Goal: Find specific page/section: Locate a particular part of the current website

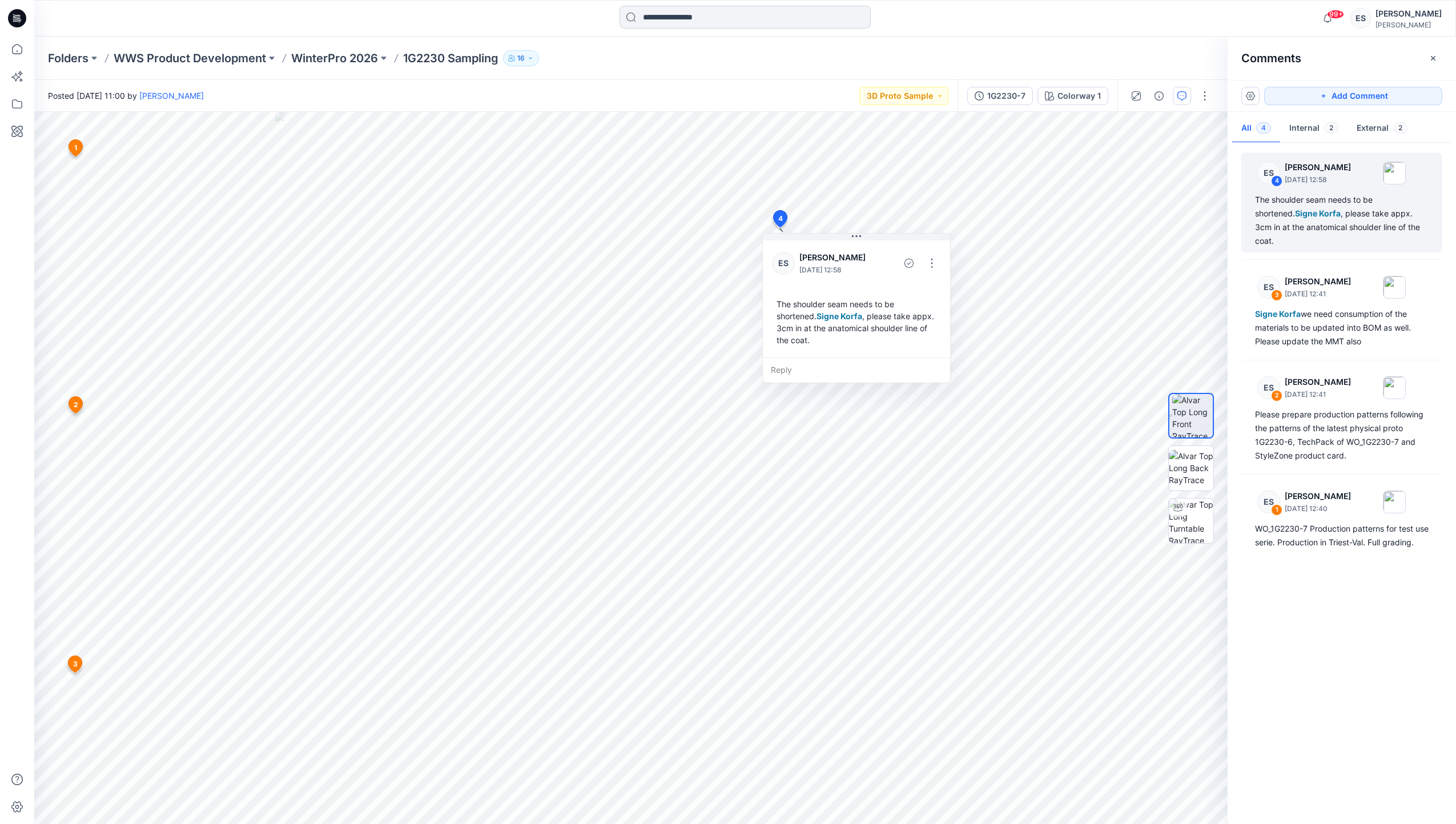
click at [723, 17] on input at bounding box center [745, 17] width 252 height 23
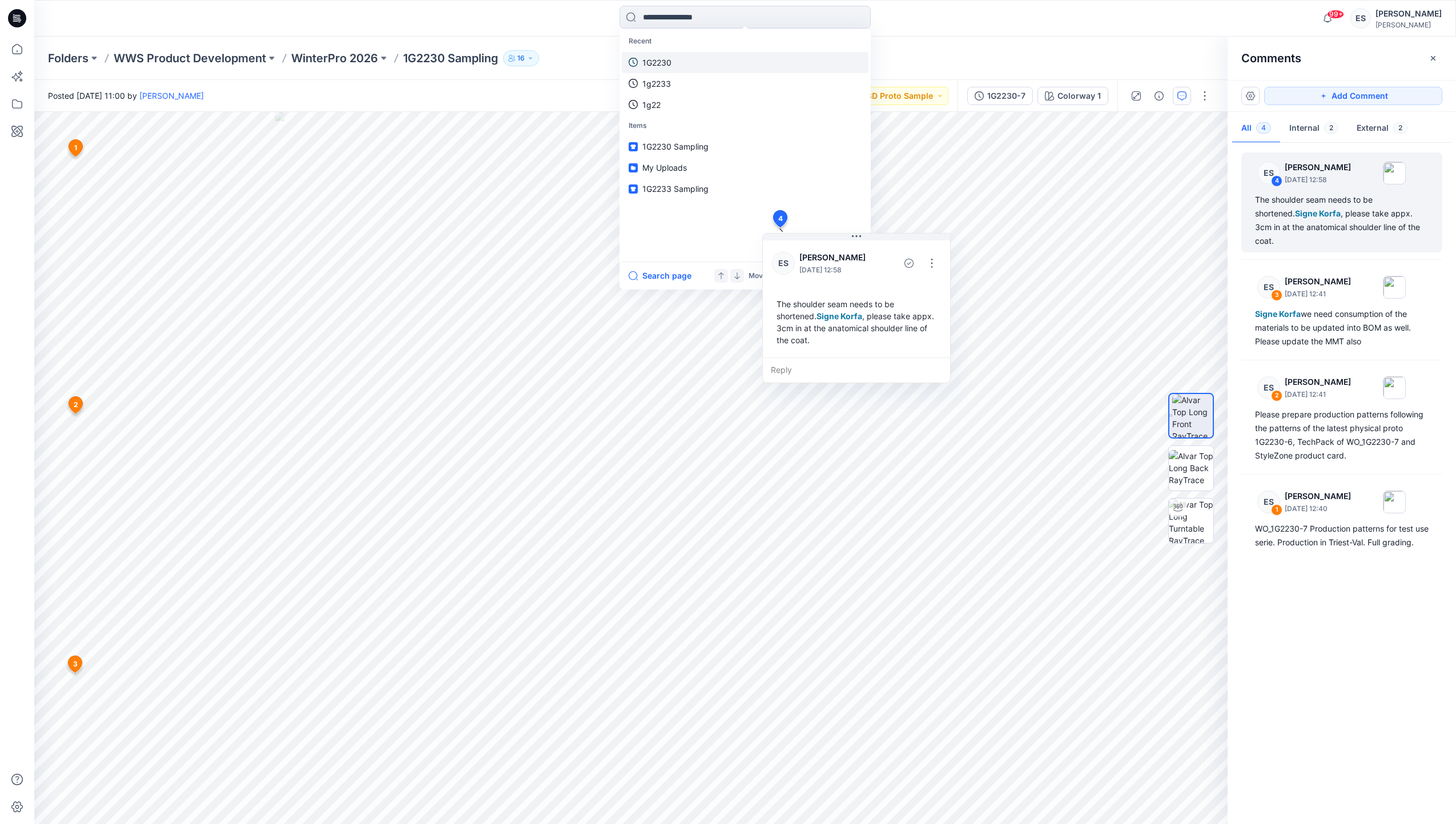
click at [697, 64] on link "1G2230" at bounding box center [745, 63] width 247 height 21
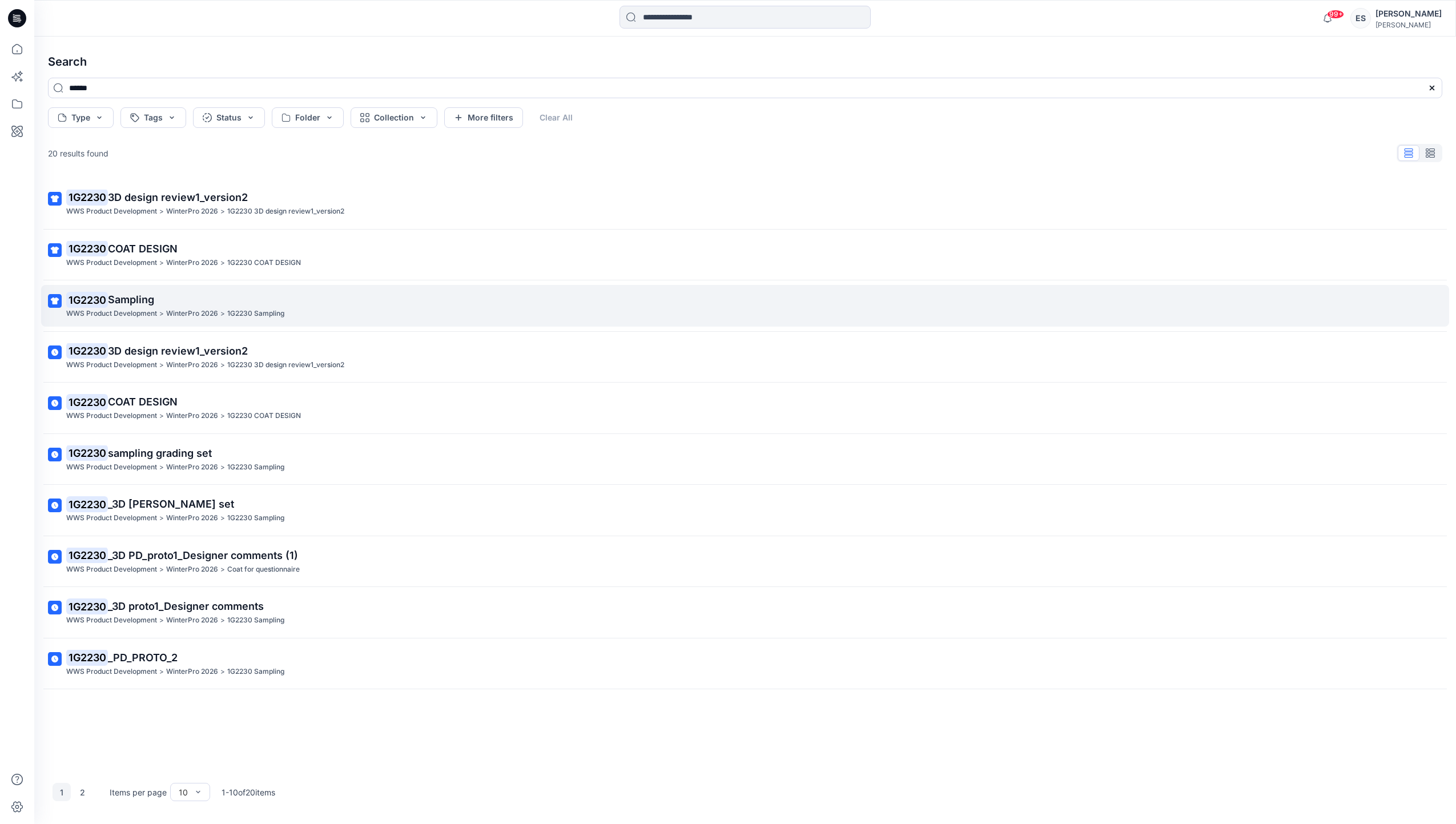
click at [156, 310] on p "WWS Product Development" at bounding box center [112, 313] width 91 height 12
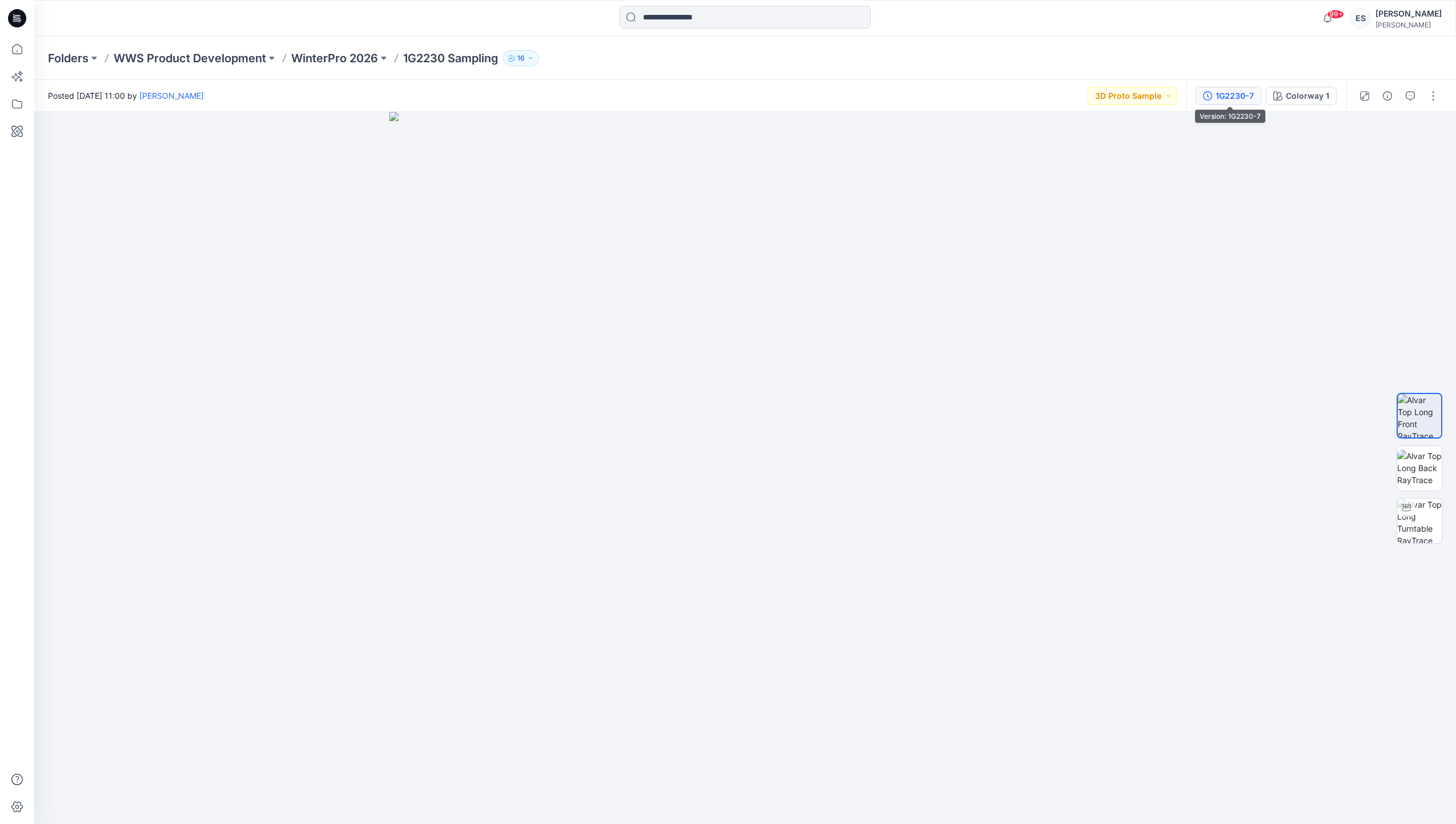
click at [1219, 97] on div "1G2230-7" at bounding box center [1235, 96] width 38 height 13
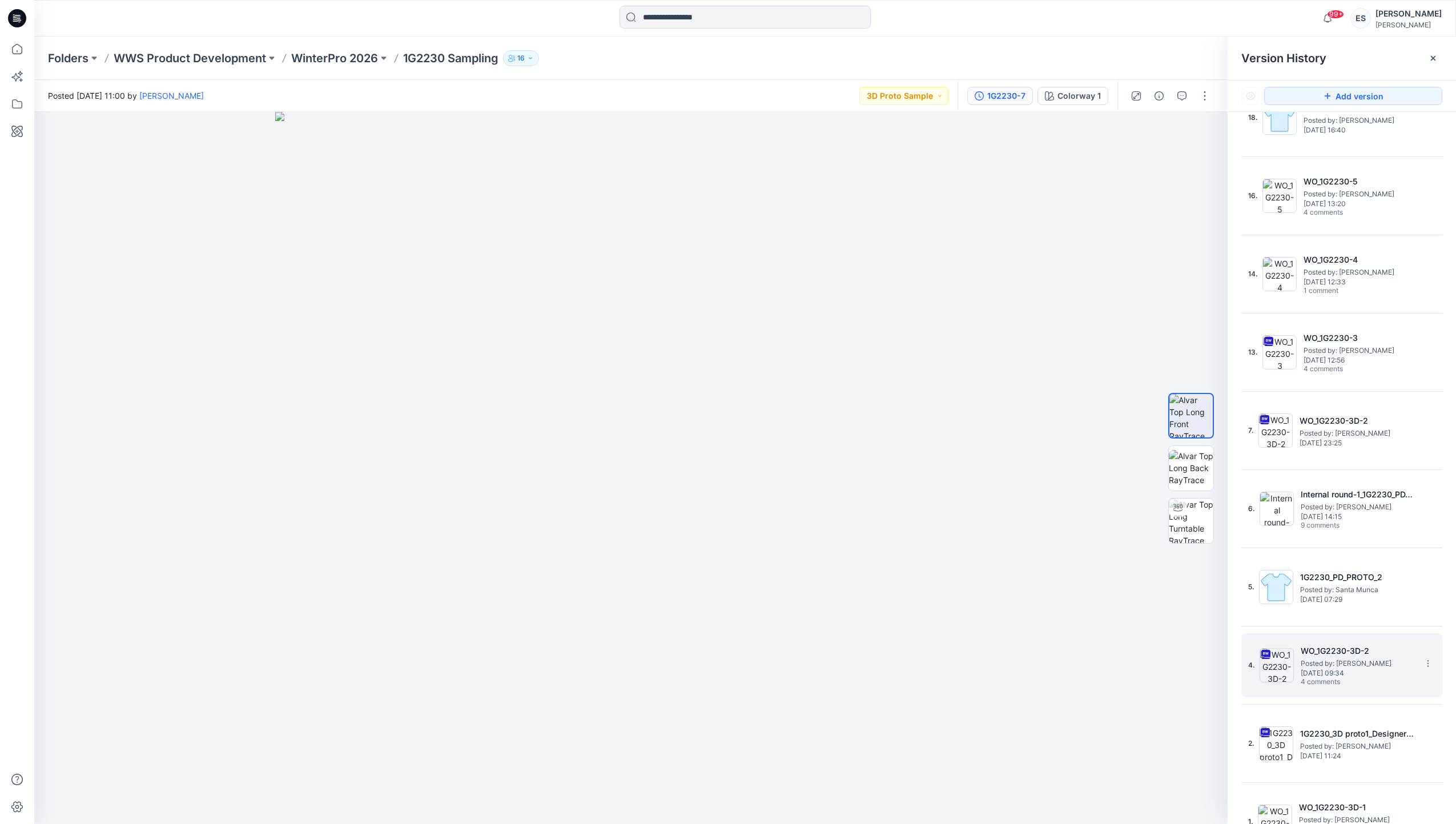
scroll to position [377, 0]
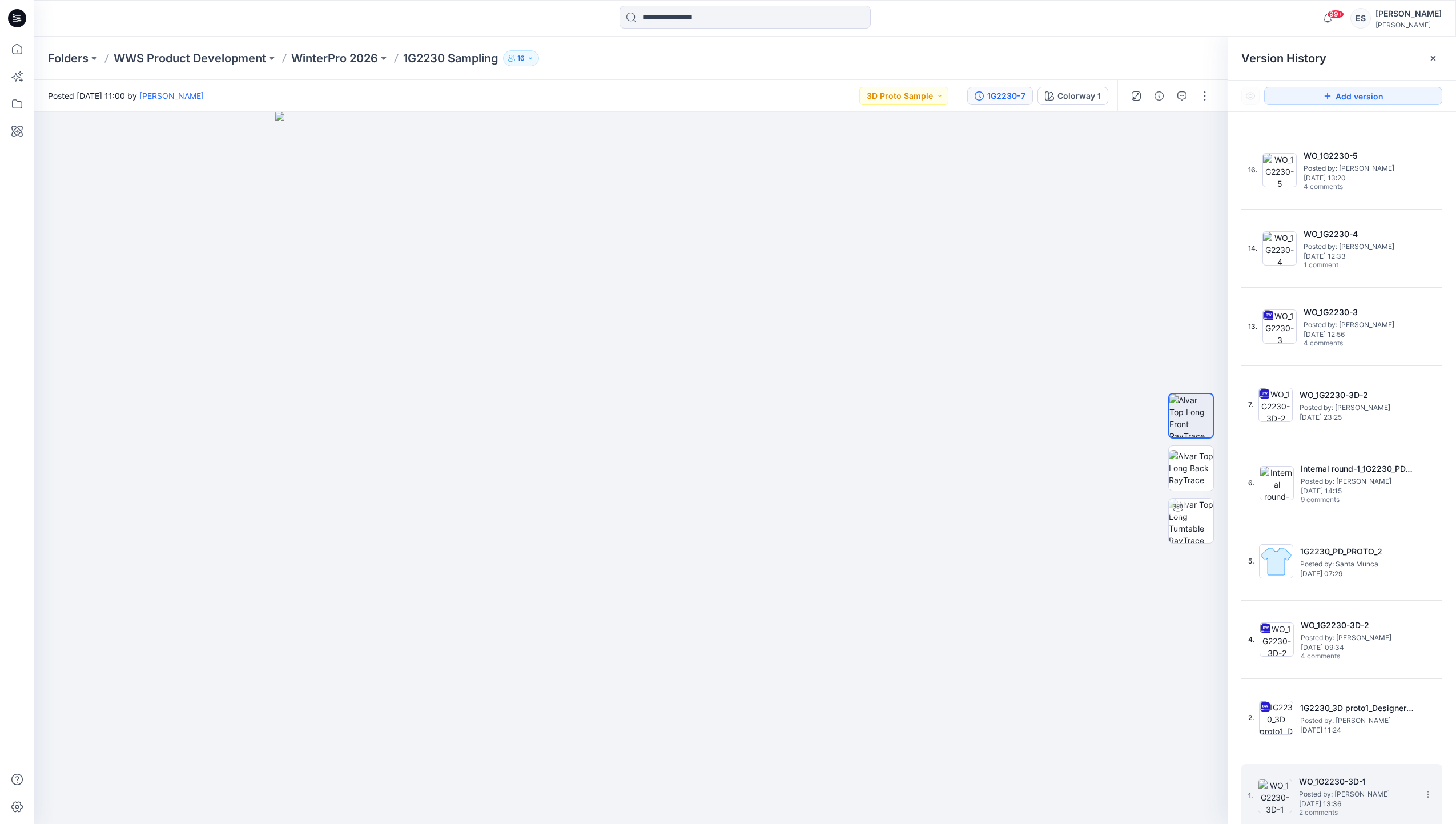
click at [1354, 795] on span "Posted by: [PERSON_NAME]" at bounding box center [1356, 794] width 114 height 11
